Goal: Go to known website: Go to known website

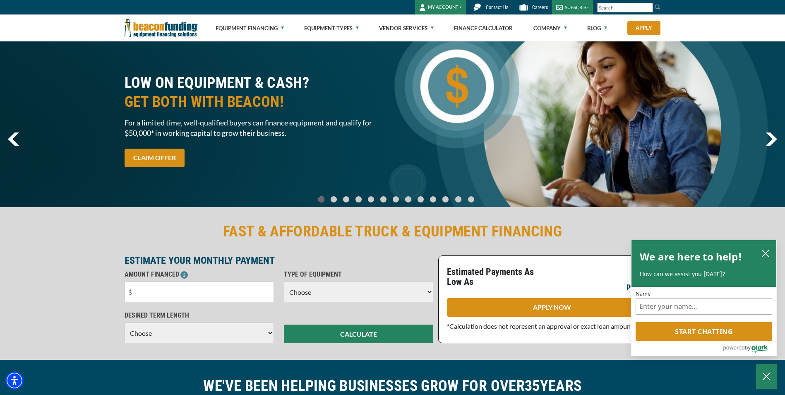
click at [457, 6] on button "MY ACCOUNT" at bounding box center [440, 7] width 51 height 14
click at [441, 25] on link "Login" at bounding box center [448, 25] width 65 height 20
click at [449, 8] on button "MY ACCOUNT" at bounding box center [440, 7] width 51 height 14
click at [440, 23] on link "Login" at bounding box center [448, 25] width 65 height 20
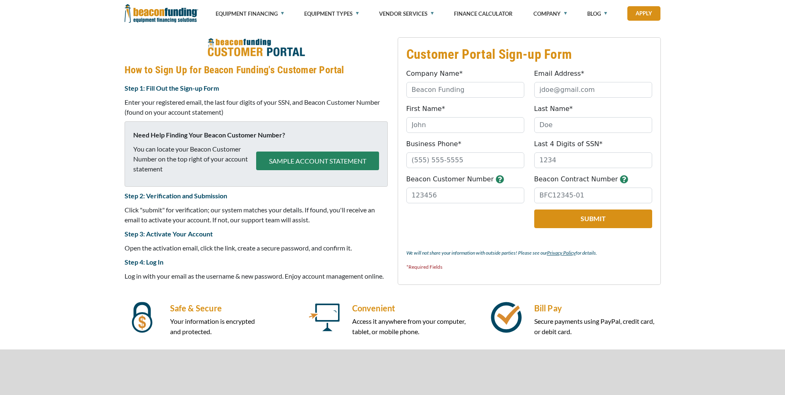
scroll to position [330, 0]
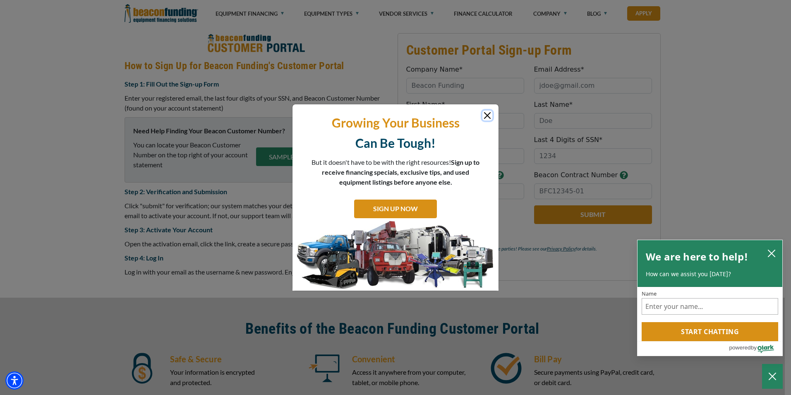
click at [487, 118] on button "Close" at bounding box center [488, 116] width 10 height 10
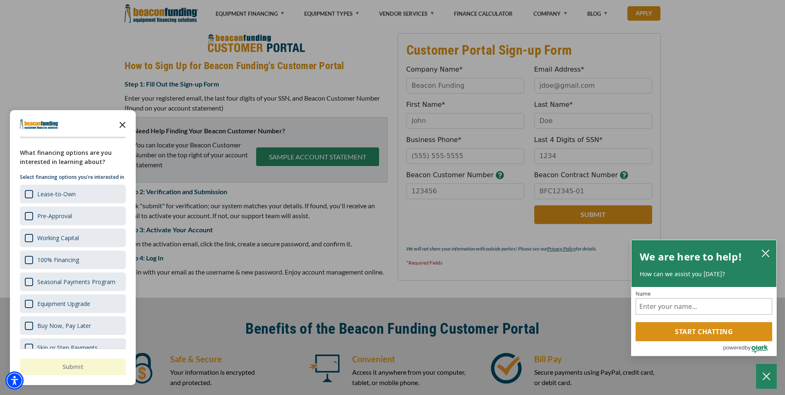
click at [120, 123] on polygon "Close the survey" at bounding box center [123, 125] width 6 height 6
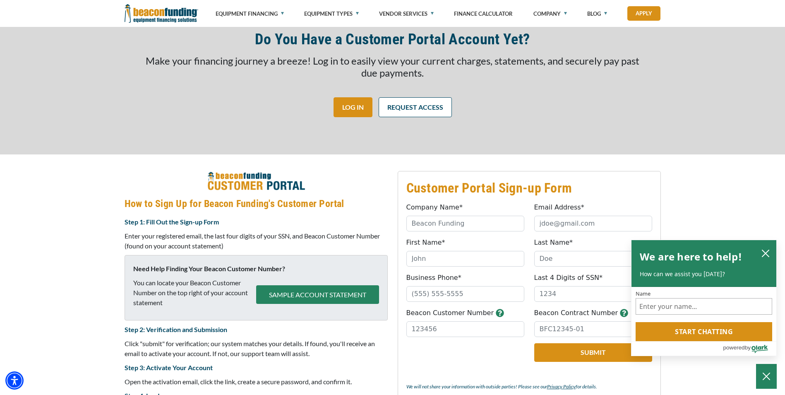
scroll to position [164, 0]
